Goal: Transaction & Acquisition: Purchase product/service

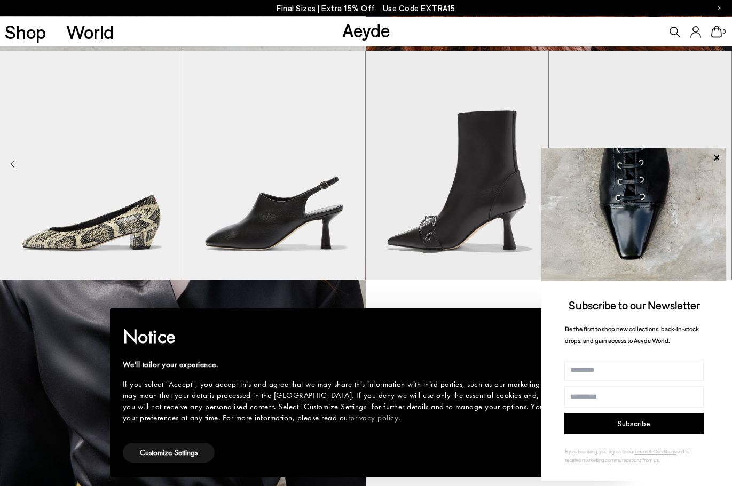
scroll to position [1014, 0]
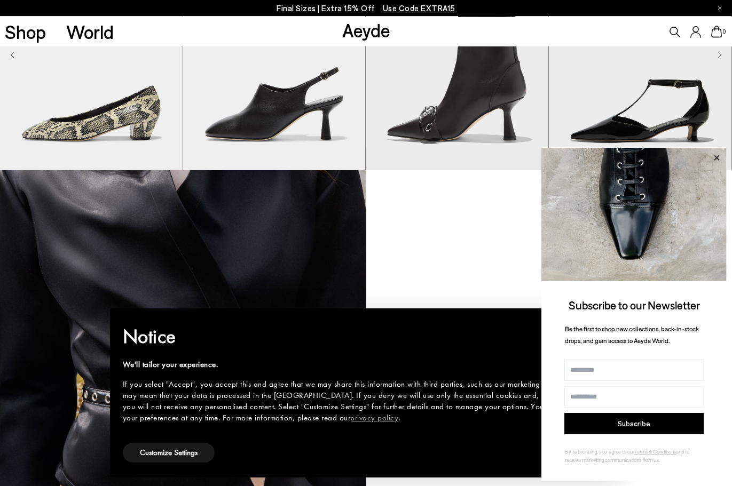
click at [718, 157] on icon at bounding box center [716, 158] width 14 height 14
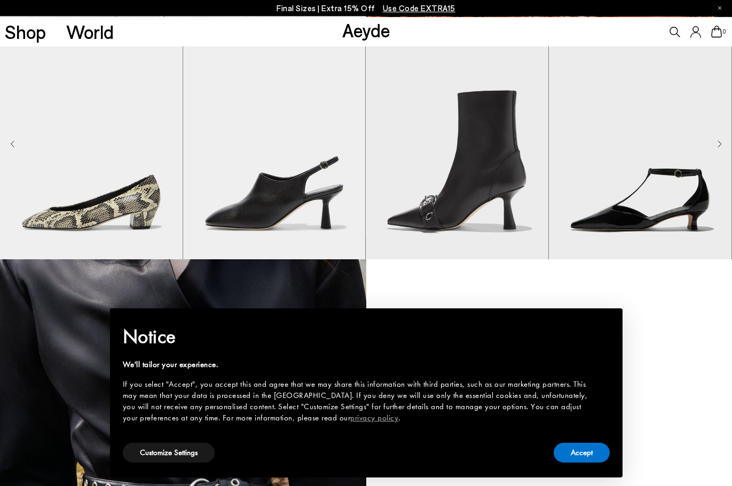
scroll to position [907, 0]
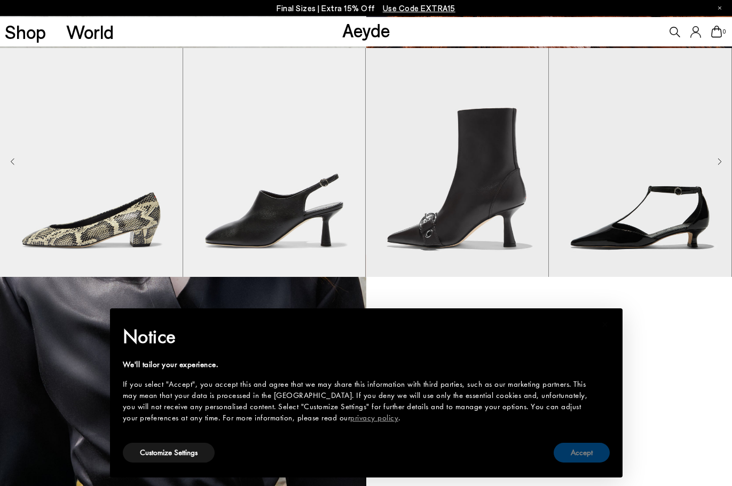
click at [581, 459] on button "Accept" at bounding box center [581, 453] width 56 height 20
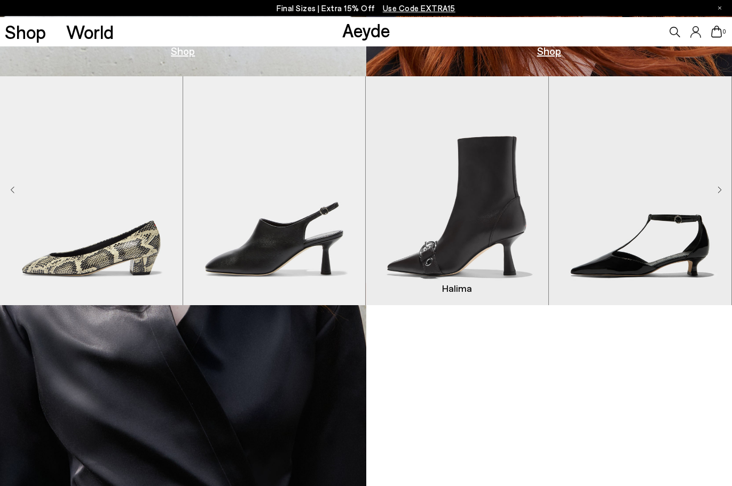
scroll to position [828, 0]
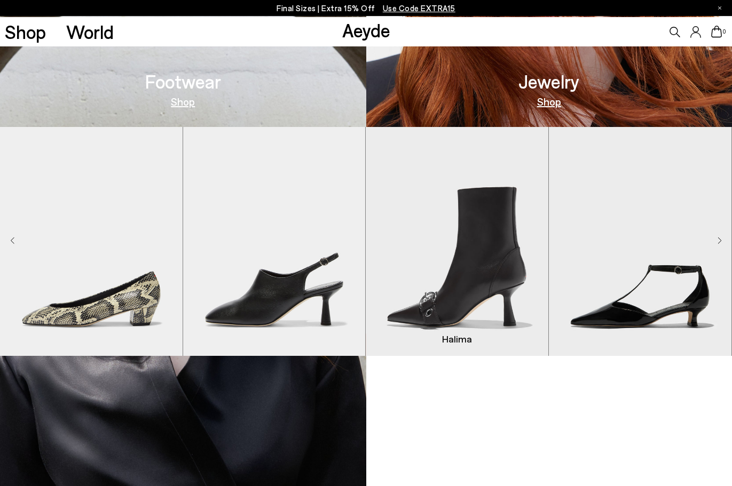
click at [521, 242] on img "3 / 9" at bounding box center [457, 241] width 183 height 229
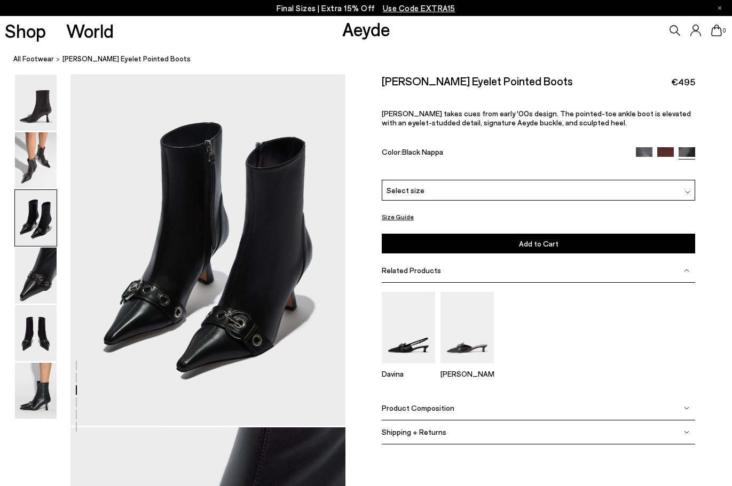
scroll to position [747, 0]
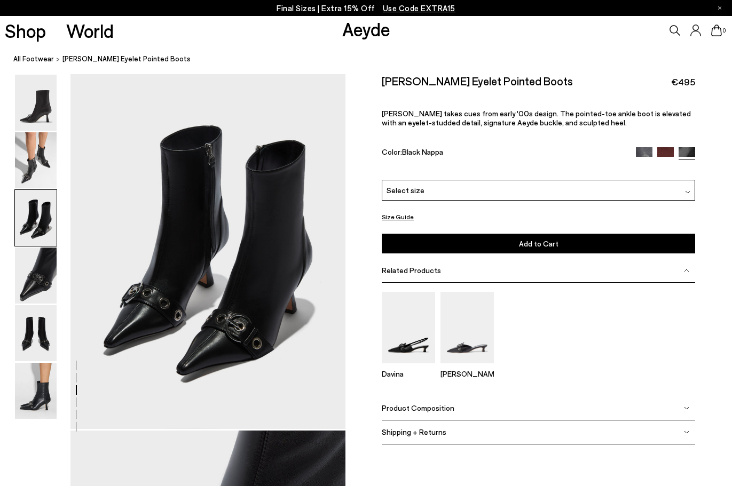
click at [211, 223] on div at bounding box center [172, 430] width 345 height 2206
